Goal: Task Accomplishment & Management: Use online tool/utility

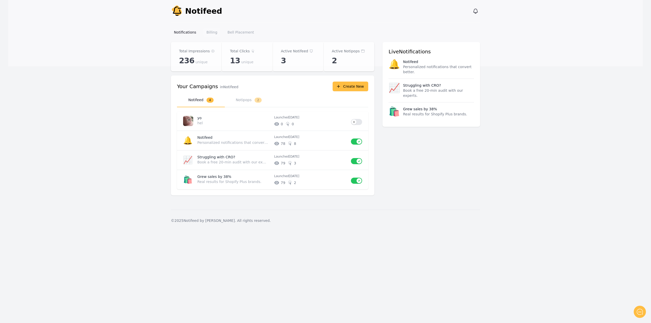
click at [213, 33] on link "Billing" at bounding box center [212, 32] width 17 height 9
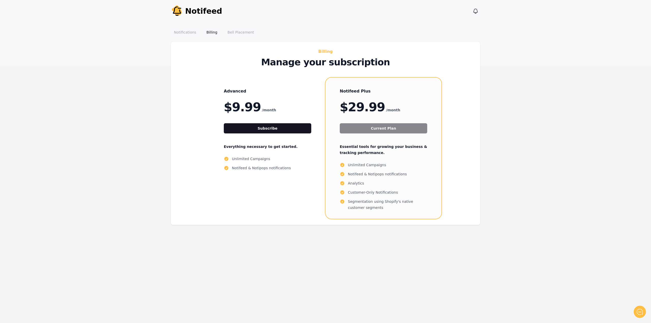
click at [306, 230] on div "Billing Manage your subscription Advanced $9.99 /month Subscribe Everything nec…" at bounding box center [326, 139] width 326 height 195
click at [189, 147] on div "Advanced $9.99 /month Subscribe Everything necessary to get started. Unlimited …" at bounding box center [325, 148] width 289 height 141
click at [275, 129] on button "Subscribe" at bounding box center [268, 128] width 88 height 10
drag, startPoint x: 354, startPoint y: 162, endPoint x: 421, endPoint y: 228, distance: 93.6
click at [421, 228] on div "Billing Manage your subscription Advanced $9.99 /month Subscribe Everything nec…" at bounding box center [326, 139] width 326 height 195
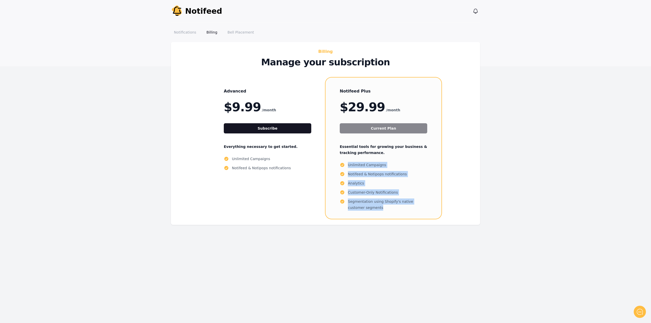
click at [406, 217] on div "Notifeed Plus $29.99 /month Current Plan Essential tools for growing your busin…" at bounding box center [384, 148] width 116 height 141
click at [447, 39] on div "Notifications Billing Bell Placement" at bounding box center [325, 32] width 309 height 20
click at [179, 33] on link "Notifications" at bounding box center [185, 32] width 28 height 9
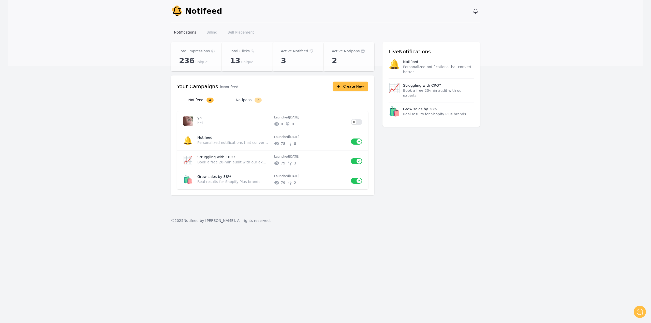
click at [240, 100] on button "Notipops 2" at bounding box center [249, 100] width 48 height 14
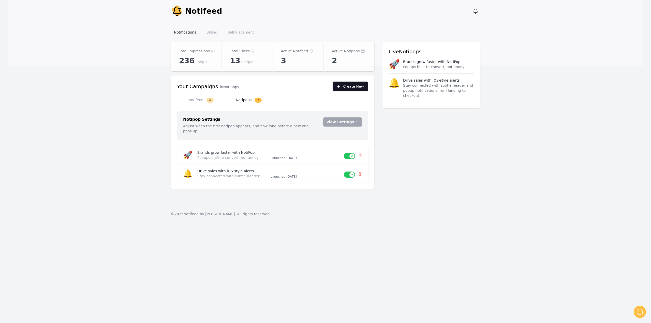
click at [355, 86] on button "Create New" at bounding box center [351, 87] width 36 height 10
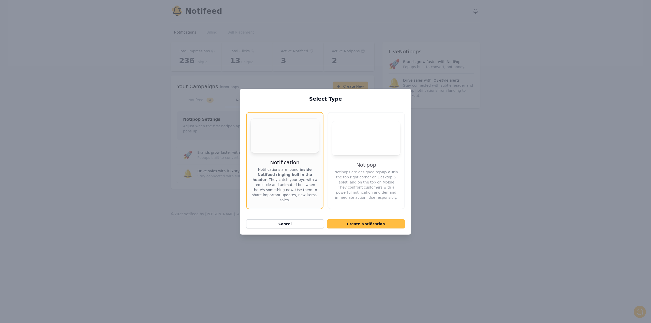
click at [362, 153] on button "Your browser does not support the video tag. Notipop Notipops are designed to p…" at bounding box center [366, 160] width 77 height 97
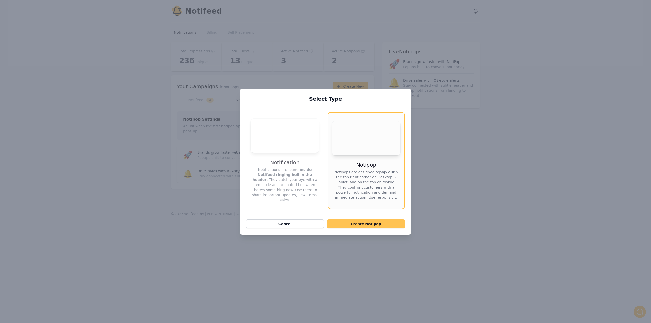
click at [372, 220] on button "Create Notipop" at bounding box center [366, 224] width 78 height 9
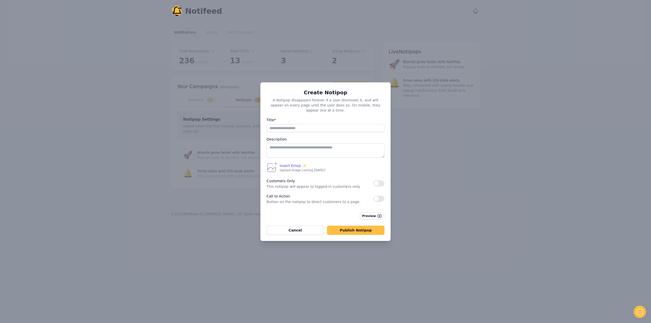
click at [292, 120] on label "Title*" at bounding box center [326, 120] width 118 height 6
click at [292, 124] on input "Title*" at bounding box center [326, 128] width 118 height 8
click at [291, 124] on input "Title*" at bounding box center [326, 128] width 118 height 8
type input "*"
click at [295, 144] on textarea at bounding box center [326, 150] width 118 height 14
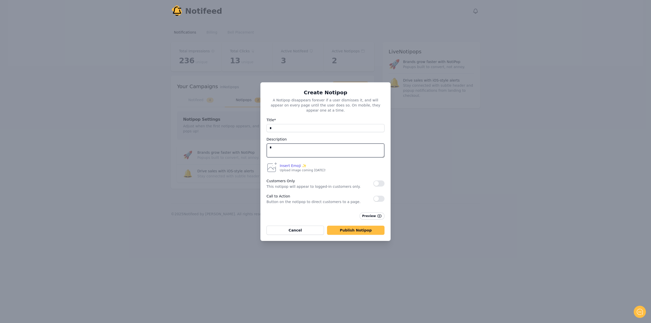
type textarea "*"
click at [311, 136] on label "Description" at bounding box center [326, 139] width 118 height 6
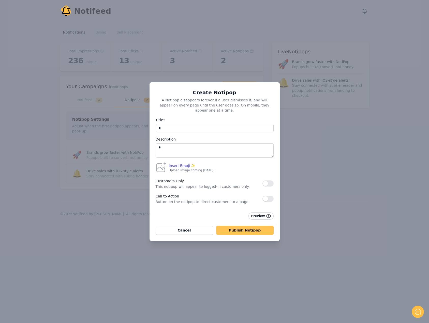
click at [240, 227] on button "Publish Notipop" at bounding box center [245, 230] width 58 height 9
click at [172, 163] on span "Insert Emoji ✨" at bounding box center [182, 165] width 27 height 5
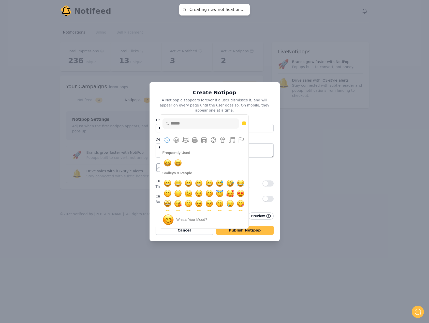
click at [259, 113] on div "Create Notipop A Notipop disappears forever if a user dismisses it, and will ap…" at bounding box center [215, 161] width 130 height 159
click at [255, 170] on div "Insert Emoji ✨ Frequently Used Smileys & People Animals & Nature Food & Drink T…" at bounding box center [214, 168] width 119 height 12
click at [158, 167] on icon at bounding box center [161, 168] width 12 height 12
click at [156, 167] on icon at bounding box center [161, 168] width 12 height 12
click at [184, 228] on button "Cancel" at bounding box center [185, 230] width 58 height 9
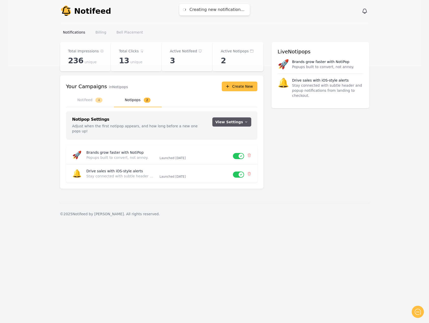
click at [246, 123] on icon "button" at bounding box center [246, 122] width 4 height 4
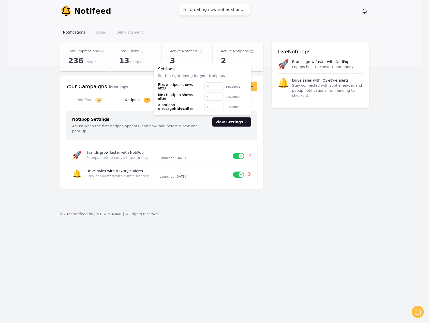
click at [302, 123] on div "Total Impressions 236 unique Total Clicks 13 unique Active Notifeed 3 Active No…" at bounding box center [214, 118] width 309 height 153
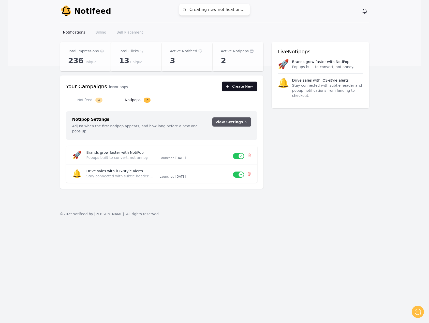
click at [246, 88] on button "Create New" at bounding box center [240, 87] width 36 height 10
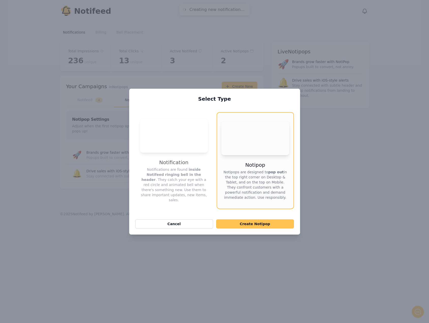
click at [259, 220] on button "Create Notipop" at bounding box center [255, 224] width 78 height 9
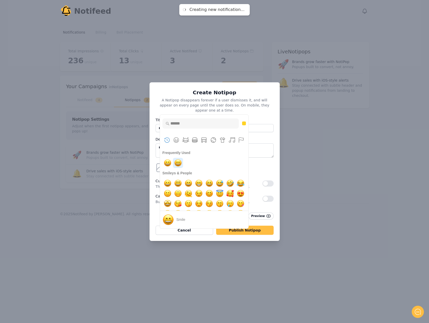
click at [179, 163] on img "smile" at bounding box center [178, 163] width 10 height 10
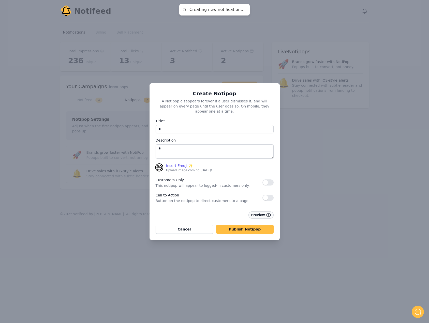
click at [265, 213] on button "Preview" at bounding box center [261, 215] width 25 height 7
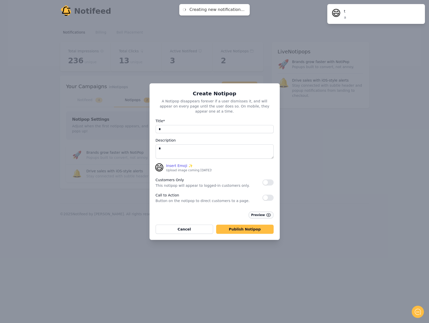
click at [265, 213] on button "Preview" at bounding box center [261, 215] width 25 height 7
click at [162, 166] on span "😄" at bounding box center [160, 168] width 10 height 10
click at [181, 164] on span "Insert Emoji ✨" at bounding box center [179, 165] width 27 height 5
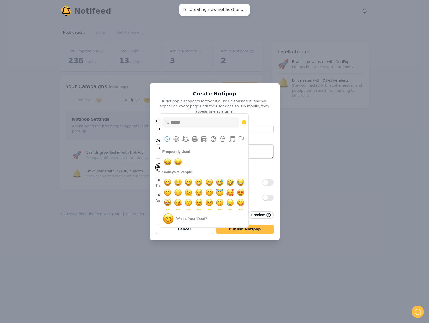
click at [268, 137] on label "Description" at bounding box center [215, 140] width 118 height 6
click at [225, 181] on img "sweat smile" at bounding box center [220, 182] width 10 height 10
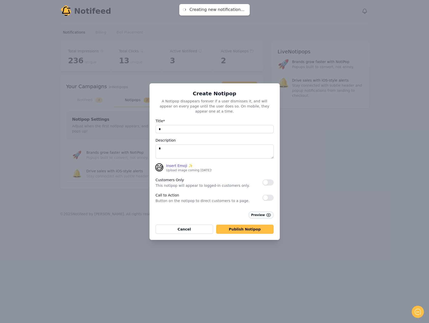
click at [261, 213] on button "Preview" at bounding box center [261, 215] width 25 height 7
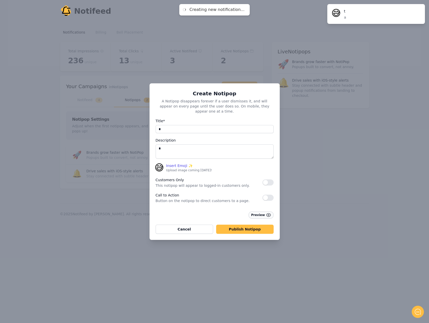
click at [253, 212] on button "Preview" at bounding box center [261, 215] width 25 height 7
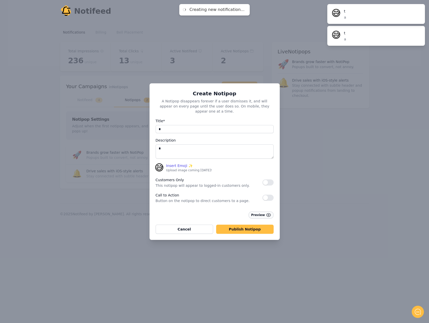
click at [253, 212] on button "Preview" at bounding box center [261, 215] width 25 height 7
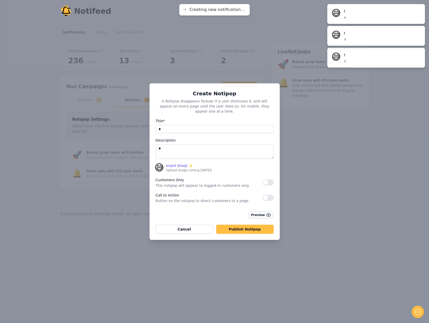
click at [253, 212] on button "Preview" at bounding box center [261, 215] width 25 height 7
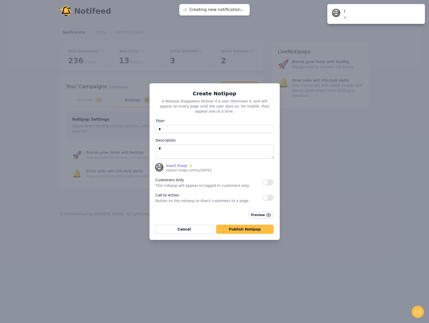
click at [259, 214] on button "Preview" at bounding box center [261, 215] width 25 height 7
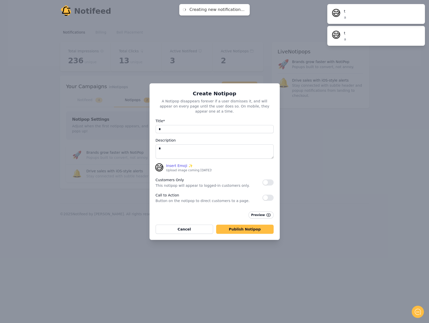
click at [222, 212] on div "Preview" at bounding box center [215, 215] width 118 height 7
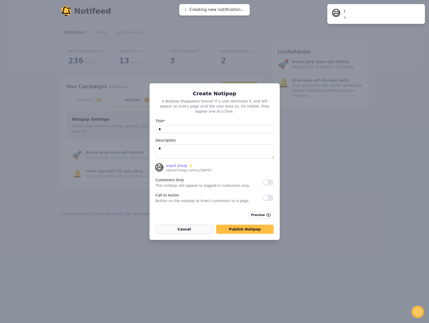
click at [190, 226] on button "Cancel" at bounding box center [185, 229] width 58 height 9
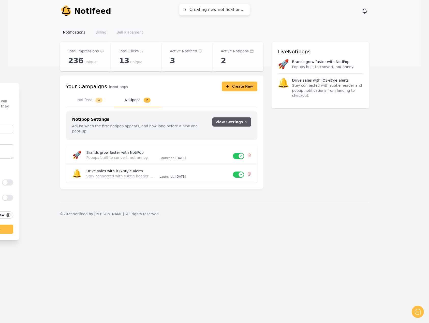
click at [297, 183] on div "Create Notipop A Notipop disappears forever if a user dismisses it, and will ap…" at bounding box center [214, 161] width 429 height 323
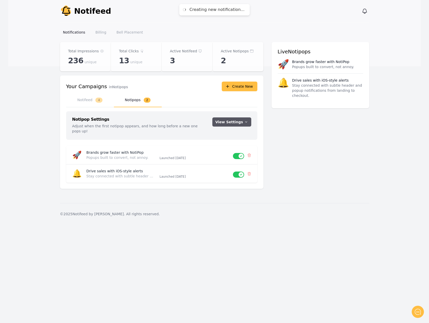
click at [309, 290] on div "Notify Notifeed View notifications Open main menu Notifications Billing Bell Pl…" at bounding box center [214, 161] width 429 height 323
click at [243, 92] on div "Your Campaigns in Notipops Create New Select a tab ******** ******** Notifeed 4…" at bounding box center [162, 132] width 204 height 113
click at [243, 89] on button "Create New" at bounding box center [240, 87] width 36 height 10
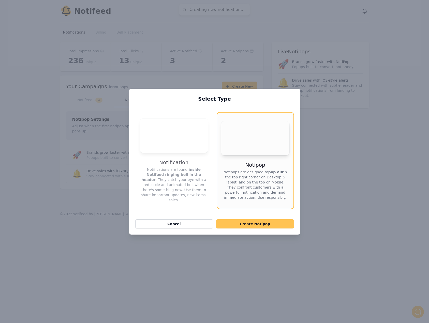
click at [270, 220] on button "Create Notipop" at bounding box center [255, 224] width 78 height 9
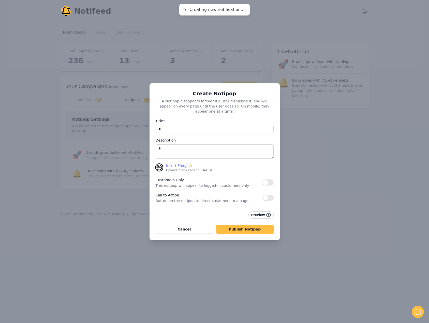
click at [173, 163] on span "Insert Emoji ✨" at bounding box center [179, 165] width 27 height 5
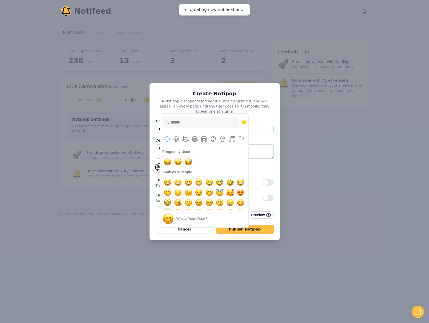
scroll to position [8, 0]
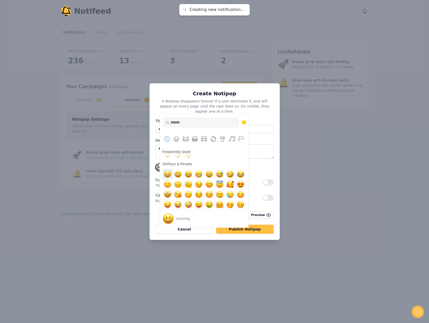
click at [171, 173] on img "grinning" at bounding box center [168, 174] width 10 height 10
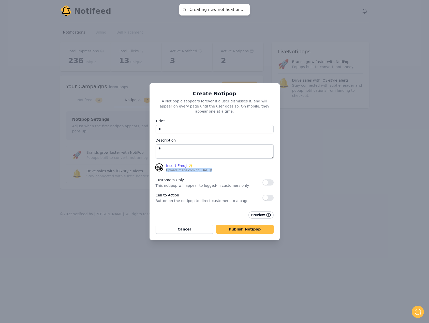
drag, startPoint x: 170, startPoint y: 170, endPoint x: 228, endPoint y: 168, distance: 58.5
click at [228, 168] on div "😀 Insert Emoji ✨ Frequently Used Smileys & People Animals & Nature Food & Drink…" at bounding box center [214, 168] width 119 height 10
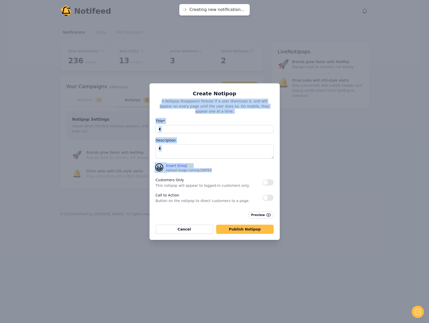
drag, startPoint x: 228, startPoint y: 170, endPoint x: 151, endPoint y: 100, distance: 103.6
click at [151, 100] on div "Create Notipop A Notipop disappears forever if a user dismisses it, and will ap…" at bounding box center [215, 161] width 130 height 157
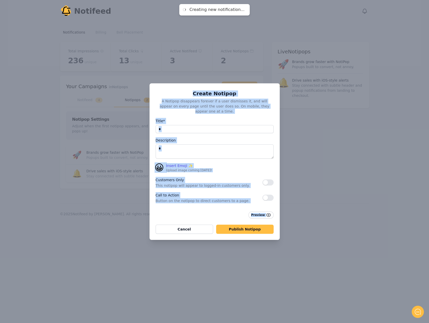
drag, startPoint x: 157, startPoint y: 97, endPoint x: 277, endPoint y: 216, distance: 168.6
click at [277, 216] on div "Create Notipop A Notipop disappears forever if a user dismisses it, and will ap…" at bounding box center [215, 161] width 130 height 157
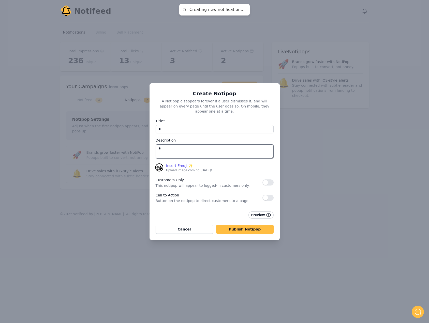
drag, startPoint x: 153, startPoint y: 145, endPoint x: 148, endPoint y: 144, distance: 4.9
click at [150, 144] on div "Create Notipop A Notipop disappears forever if a user dismisses it, and will ap…" at bounding box center [215, 161] width 130 height 157
click at [267, 213] on icon "button" at bounding box center [268, 215] width 5 height 5
click at [198, 228] on button "Cancel" at bounding box center [185, 229] width 58 height 9
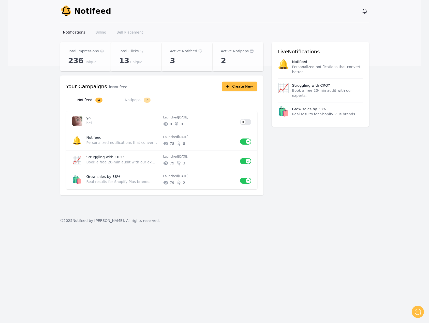
click at [140, 239] on div "Notify Notifeed View notifications Open main menu Notifications Billing Bell Pl…" at bounding box center [214, 161] width 429 height 323
click at [300, 168] on div "Total Impressions 236 unique Total Clicks 13 unique Active Notifeed 3 Active No…" at bounding box center [214, 122] width 309 height 160
click at [366, 12] on icon "button" at bounding box center [365, 11] width 4 height 5
click at [368, 12] on button "View notifications" at bounding box center [365, 11] width 8 height 8
click at [367, 12] on icon "button" at bounding box center [365, 11] width 6 height 6
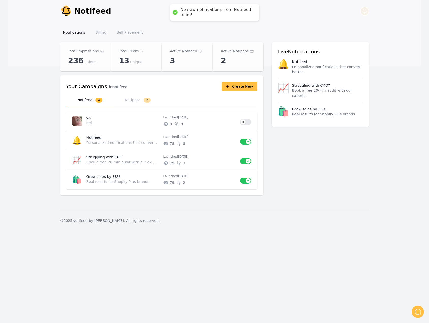
click at [367, 12] on icon "button" at bounding box center [365, 11] width 6 height 6
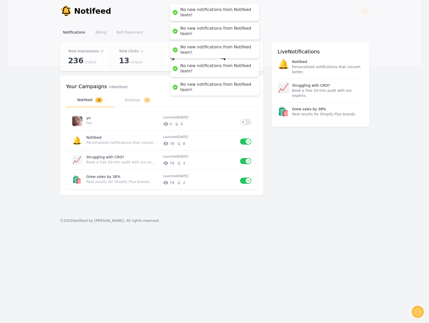
click at [367, 12] on icon "button" at bounding box center [365, 11] width 6 height 6
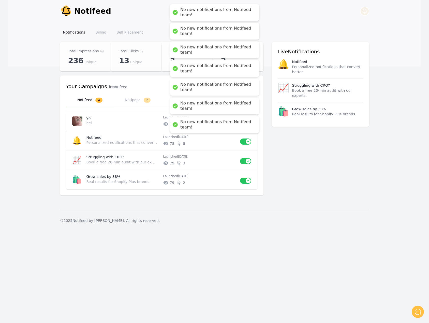
click at [367, 12] on icon "button" at bounding box center [365, 11] width 6 height 6
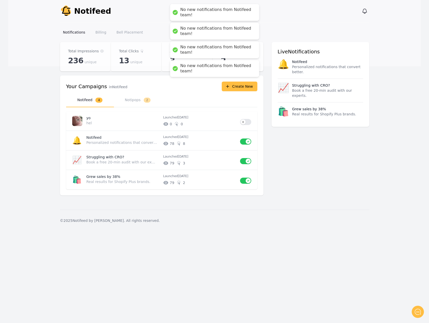
click at [290, 131] on div "Total Impressions 236 unique Total Clicks 13 unique Active Notifeed 3 Active No…" at bounding box center [214, 122] width 309 height 160
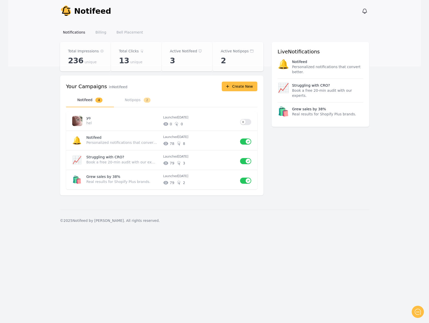
click at [74, 10] on link "Notify Notifeed" at bounding box center [85, 11] width 51 height 12
click at [149, 247] on div "Notify Notifeed View notifications Open main menu Notifications Billing Bell Pl…" at bounding box center [214, 161] width 429 height 323
drag, startPoint x: 154, startPoint y: 31, endPoint x: 113, endPoint y: 34, distance: 41.4
click at [113, 34] on nav "Notifications Billing Bell Placement" at bounding box center [162, 32] width 204 height 9
copy link "Bell Placement"
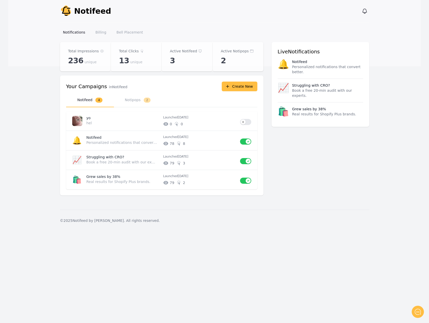
drag, startPoint x: 158, startPoint y: 285, endPoint x: 187, endPoint y: 288, distance: 29.4
click at [158, 285] on div "Notify Notifeed View notifications Open main menu Notifications Billing Bell Pl…" at bounding box center [214, 161] width 429 height 323
click at [129, 34] on link "Bell Placement" at bounding box center [129, 32] width 33 height 9
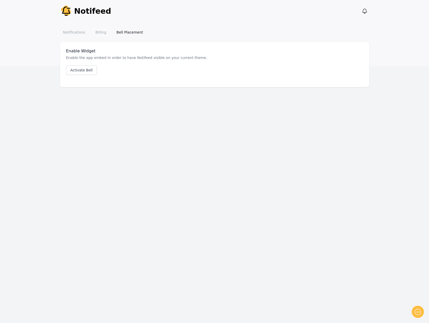
click at [100, 31] on link "Billing" at bounding box center [100, 32] width 17 height 9
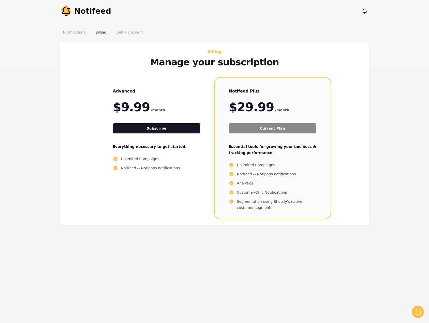
click at [295, 273] on div "Notify Notifeed View notifications Open main menu Notifications Billing Bell Pl…" at bounding box center [214, 161] width 429 height 323
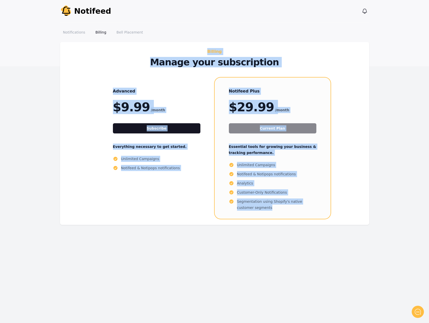
drag, startPoint x: 172, startPoint y: 48, endPoint x: 331, endPoint y: 218, distance: 232.9
click at [331, 218] on div "Billing Manage your subscription Advanced $9.99 /month Subscribe Everything nec…" at bounding box center [214, 133] width 309 height 183
click at [331, 218] on div "Advanced $9.99 /month Subscribe Everything necessary to get started. Unlimited …" at bounding box center [214, 148] width 289 height 141
drag, startPoint x: 349, startPoint y: 218, endPoint x: 153, endPoint y: 54, distance: 255.6
click at [153, 54] on div "Billing Manage your subscription Advanced $9.99 /month Subscribe Everything nec…" at bounding box center [214, 133] width 297 height 171
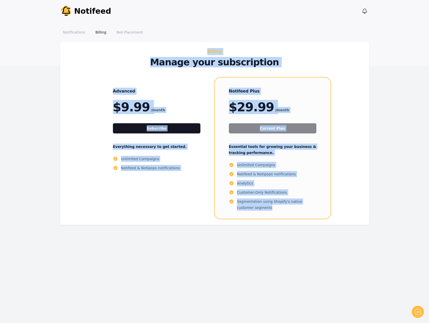
click at [153, 53] on h2 "Billing" at bounding box center [215, 51] width 228 height 7
drag, startPoint x: 157, startPoint y: 45, endPoint x: 345, endPoint y: 208, distance: 248.2
click at [345, 208] on div "Billing Manage your subscription Advanced $9.99 /month Subscribe Everything nec…" at bounding box center [214, 133] width 309 height 183
click at [345, 208] on div "Advanced $9.99 /month Subscribe Everything necessary to get started. Unlimited …" at bounding box center [214, 148] width 289 height 141
drag, startPoint x: 197, startPoint y: 46, endPoint x: 339, endPoint y: 219, distance: 224.2
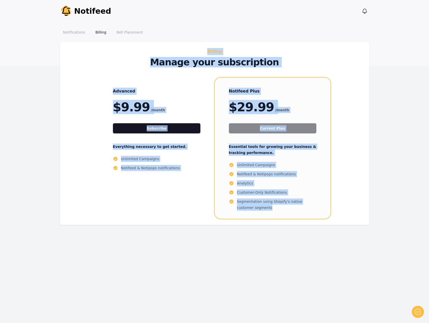
click at [339, 219] on div "Billing Manage your subscription Advanced $9.99 /month Subscribe Everything nec…" at bounding box center [214, 133] width 309 height 183
click at [339, 219] on div "Advanced $9.99 /month Subscribe Everything necessary to get started. Unlimited …" at bounding box center [214, 148] width 289 height 141
drag, startPoint x: 335, startPoint y: 224, endPoint x: 147, endPoint y: 48, distance: 257.6
click at [147, 48] on div "Billing Manage your subscription Advanced $9.99 /month Subscribe Everything nec…" at bounding box center [215, 139] width 326 height 195
click at [147, 48] on div "Billing Manage your subscription Advanced $9.99 /month Subscribe Everything nec…" at bounding box center [214, 133] width 309 height 183
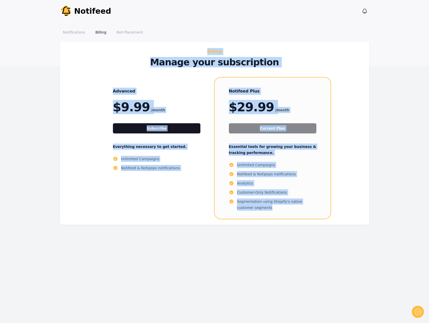
drag, startPoint x: 142, startPoint y: 43, endPoint x: 356, endPoint y: 215, distance: 274.3
click at [356, 215] on div "Billing Manage your subscription Advanced $9.99 /month Subscribe Everything nec…" at bounding box center [214, 133] width 309 height 183
click at [356, 215] on div "Advanced $9.99 /month Subscribe Everything necessary to get started. Unlimited …" at bounding box center [214, 148] width 289 height 141
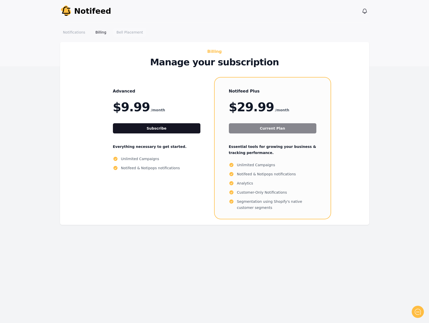
click at [119, 30] on link "Bell Placement" at bounding box center [129, 32] width 33 height 9
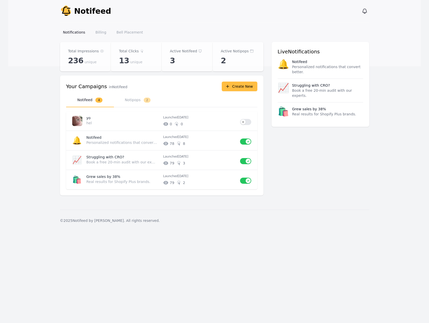
click at [39, 55] on main "Notifeed Dashboard Total Impressions 236 unique Total Clicks 13 unique Active N…" at bounding box center [214, 126] width 413 height 168
click at [134, 100] on button "Notipops 2" at bounding box center [138, 100] width 48 height 14
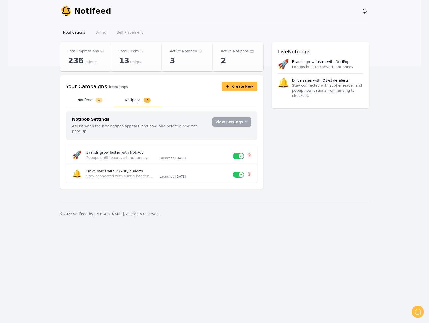
click at [93, 99] on button "Notifeed 4" at bounding box center [90, 100] width 48 height 14
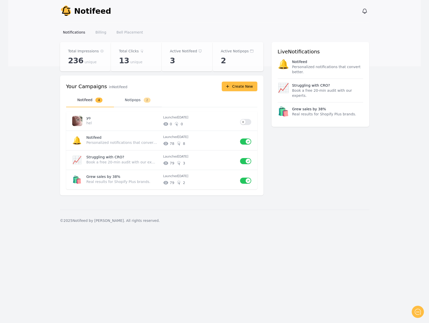
click at [135, 97] on button "Notipops 2" at bounding box center [138, 100] width 48 height 14
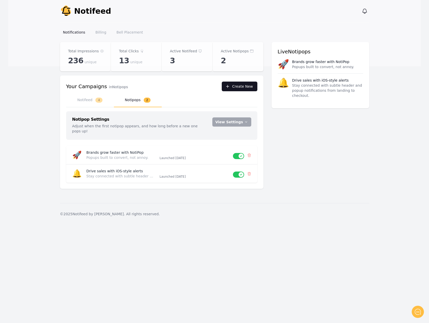
click at [250, 90] on button "Create New" at bounding box center [240, 87] width 36 height 10
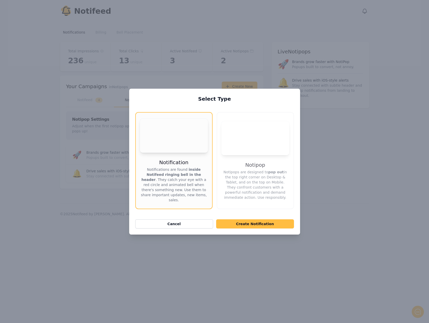
click at [268, 170] on strong "pop out" at bounding box center [276, 172] width 16 height 4
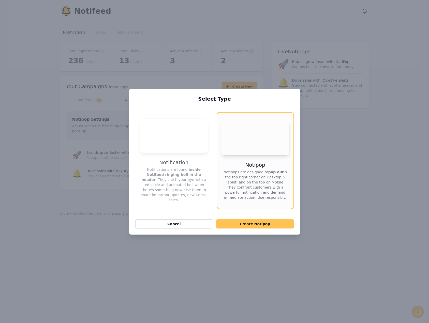
click at [253, 220] on button "Create Notipop" at bounding box center [255, 224] width 78 height 9
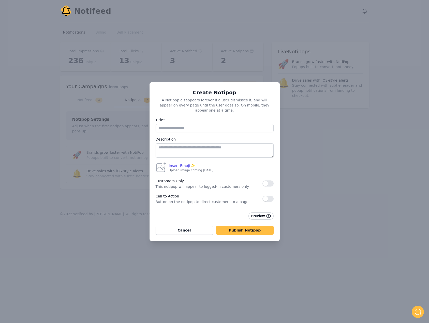
click at [168, 165] on div "Insert Emoji ✨ Frequently Used Smileys & People Animals & Nature Food & Drink T…" at bounding box center [214, 168] width 119 height 12
click at [177, 164] on span "Insert Emoji ✨" at bounding box center [182, 165] width 27 height 5
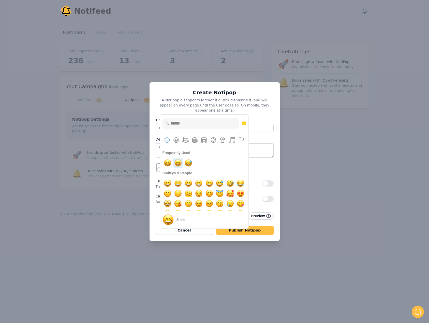
click at [179, 164] on img "smile" at bounding box center [178, 163] width 10 height 10
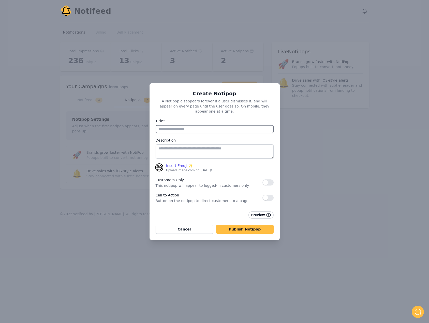
click at [175, 128] on input "Title*" at bounding box center [215, 129] width 118 height 8
type input "***"
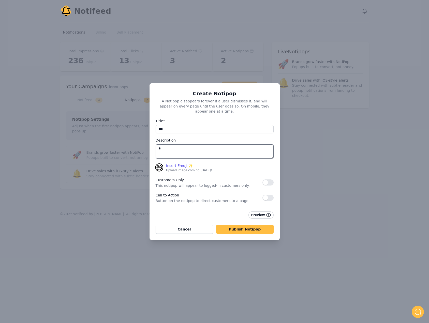
click at [184, 152] on textarea "*" at bounding box center [215, 152] width 118 height 14
type textarea "***"
click at [267, 213] on icon "button" at bounding box center [268, 215] width 5 height 5
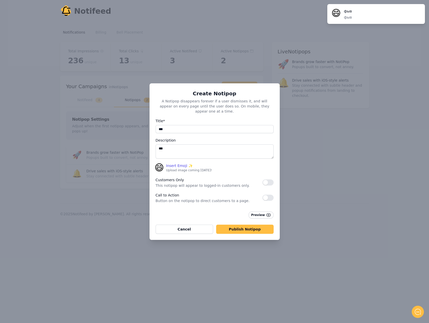
click at [328, 6] on div "😄 фыв фыв" at bounding box center [376, 14] width 98 height 20
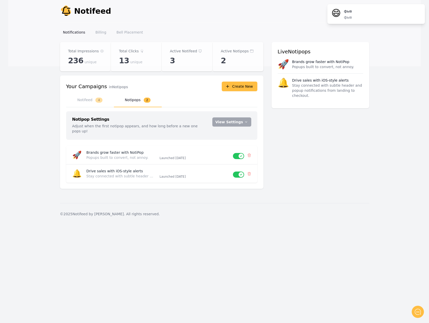
click at [334, 9] on span "😄" at bounding box center [337, 13] width 10 height 10
drag, startPoint x: 339, startPoint y: 8, endPoint x: 391, endPoint y: 20, distance: 52.6
click at [387, 20] on div "😄 фыв фыв" at bounding box center [377, 14] width 90 height 12
click at [391, 20] on div "😄 фыв фыв" at bounding box center [376, 14] width 98 height 20
click at [345, 10] on div "😄 фыв фыв" at bounding box center [377, 14] width 90 height 12
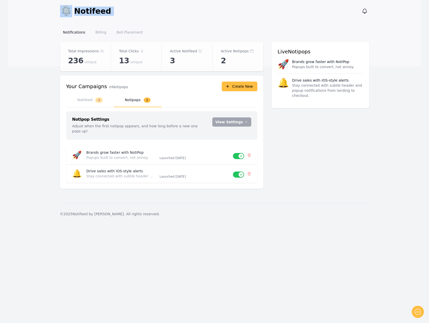
drag, startPoint x: 354, startPoint y: 11, endPoint x: 392, endPoint y: 15, distance: 38.3
click at [387, 28] on header "Notify Notifeed View notifications Open main menu Notifications Billing Bell Pl…" at bounding box center [214, 33] width 413 height 66
click at [113, 31] on link "Bell Placement" at bounding box center [129, 32] width 33 height 9
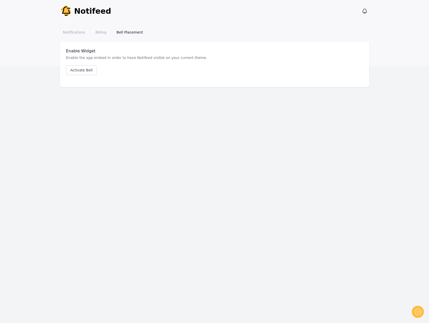
click at [99, 33] on link "Billing" at bounding box center [100, 32] width 17 height 9
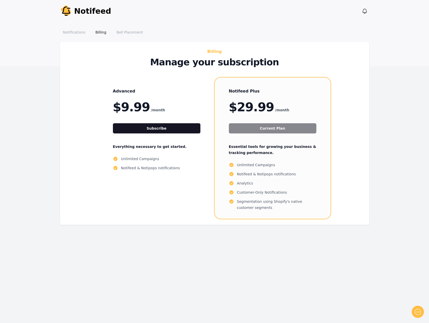
click at [356, 127] on div "Advanced $9.99 /month Subscribe Everything necessary to get started. Unlimited …" at bounding box center [214, 148] width 289 height 141
click at [365, 111] on div "Billing Manage your subscription Advanced $9.99 /month Subscribe Everything nec…" at bounding box center [214, 133] width 309 height 183
